Goal: Information Seeking & Learning: Learn about a topic

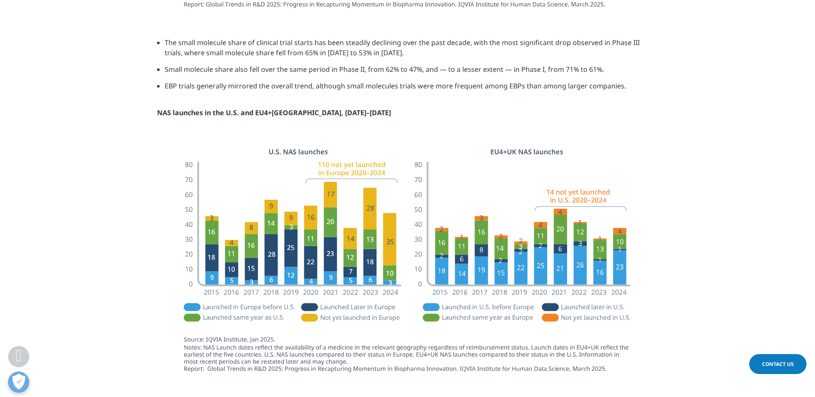
scroll to position [1286, 0]
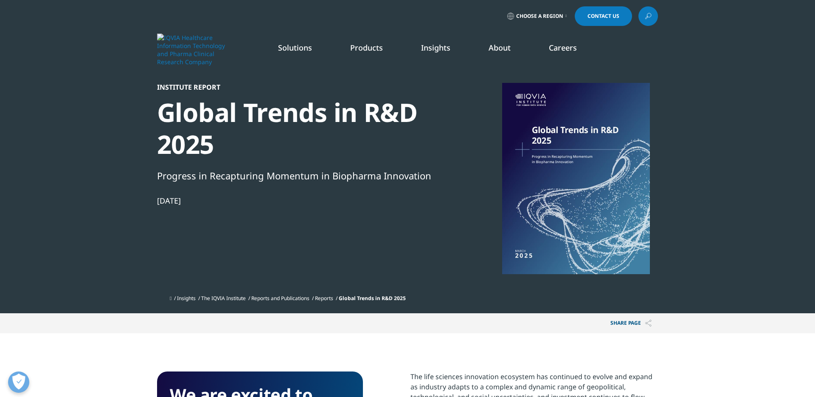
click at [237, 154] on link "SEE LATEST REPORTS" at bounding box center [290, 154] width 169 height 7
